Goal: Check status

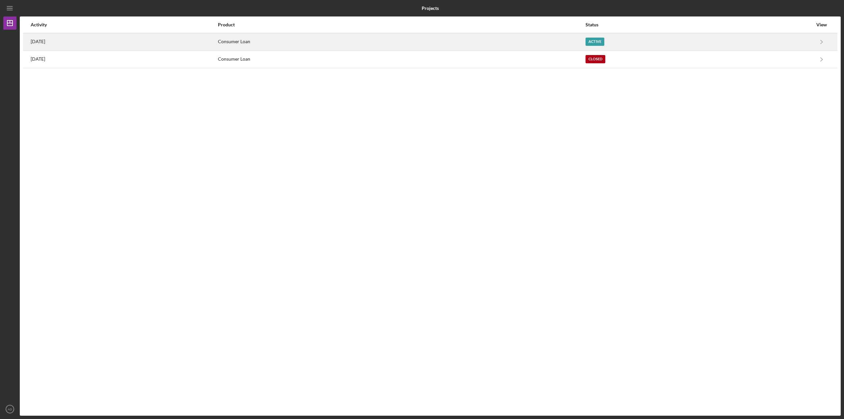
click at [64, 41] on div "[DATE]" at bounding box center [124, 42] width 187 height 16
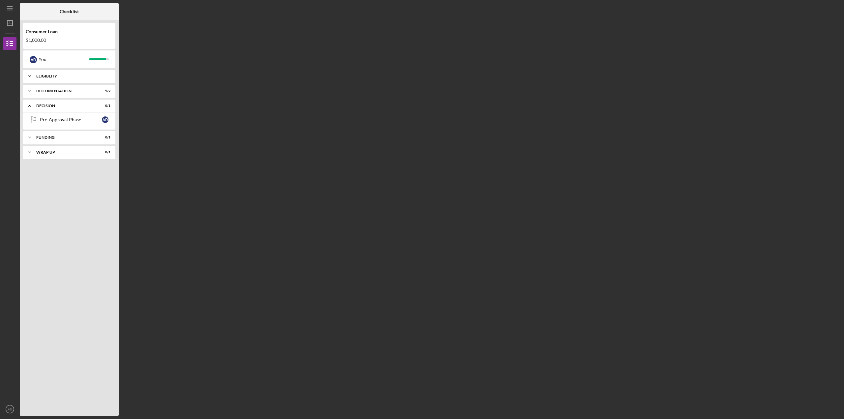
click at [64, 76] on div "Eligiblity" at bounding box center [71, 76] width 71 height 4
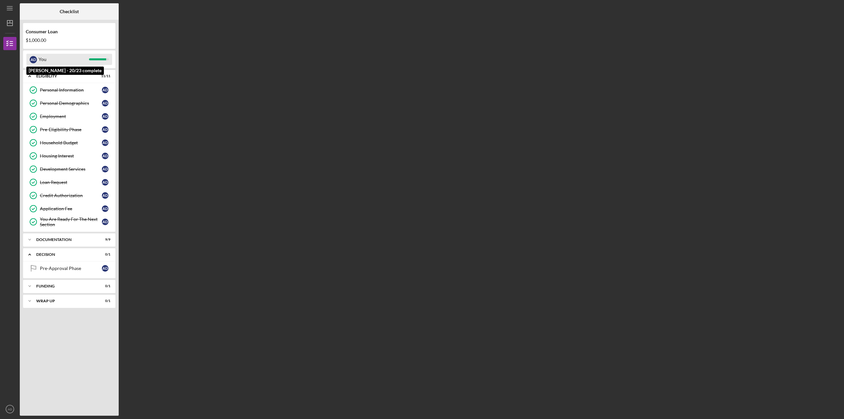
click at [50, 54] on div "You" at bounding box center [64, 59] width 50 height 11
click at [31, 75] on icon "Icon/Expander" at bounding box center [29, 76] width 13 height 13
